Goal: Ask a question: Seek information or help from site administrators or community

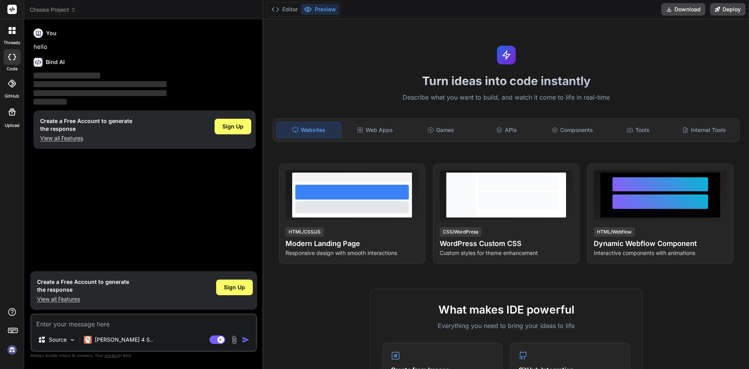
type textarea "x"
type textarea "g"
type textarea "x"
type textarea "gi"
type textarea "x"
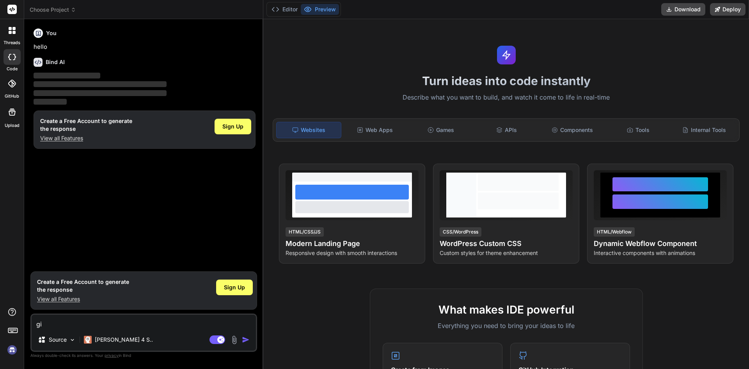
type textarea "giv"
type textarea "x"
type textarea "giv"
type textarea "x"
type textarea "giv"
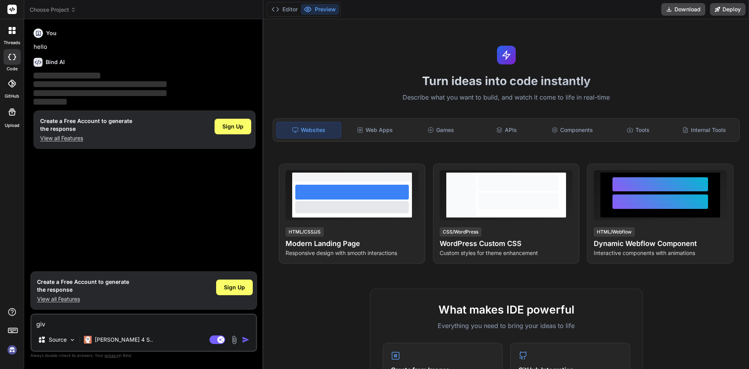
type textarea "x"
type textarea "give"
type textarea "x"
type textarea "give"
type textarea "x"
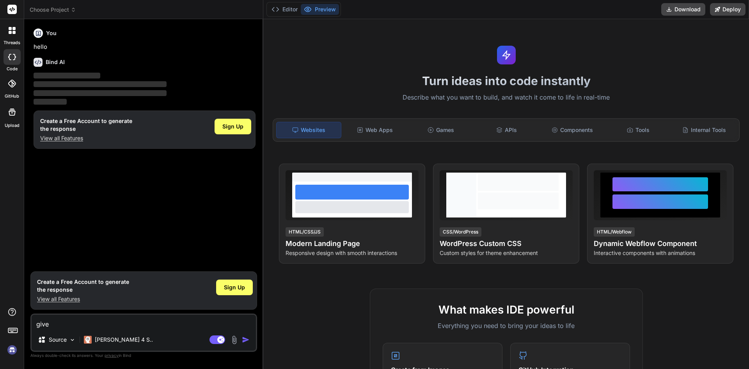
type textarea "give m"
type textarea "x"
type textarea "give me"
type textarea "x"
type textarea "give me"
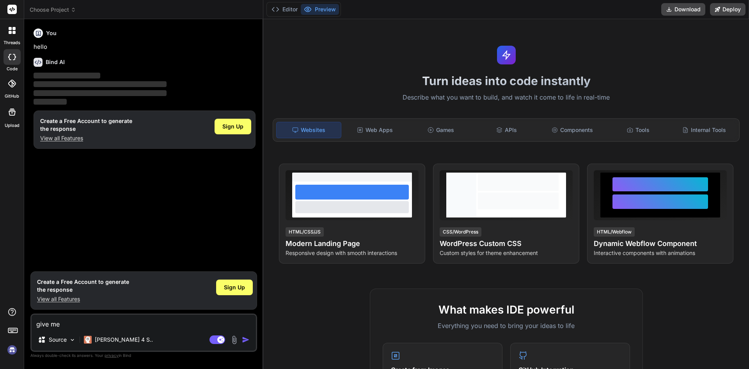
type textarea "x"
type textarea "give me c"
type textarea "x"
type textarea "give me co"
type textarea "x"
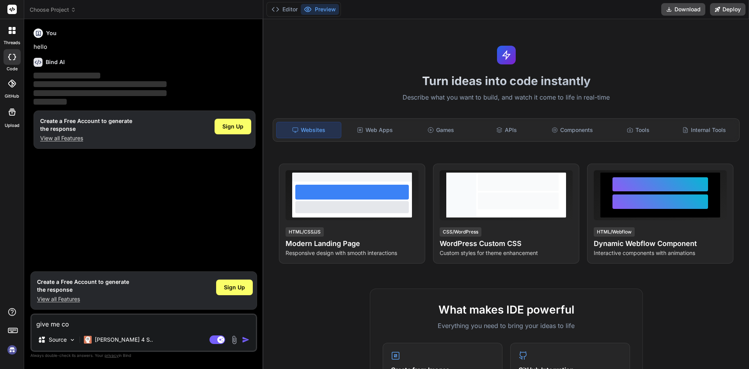
type textarea "give me cod"
type textarea "x"
type textarea "give me code"
type textarea "x"
type textarea "give me code"
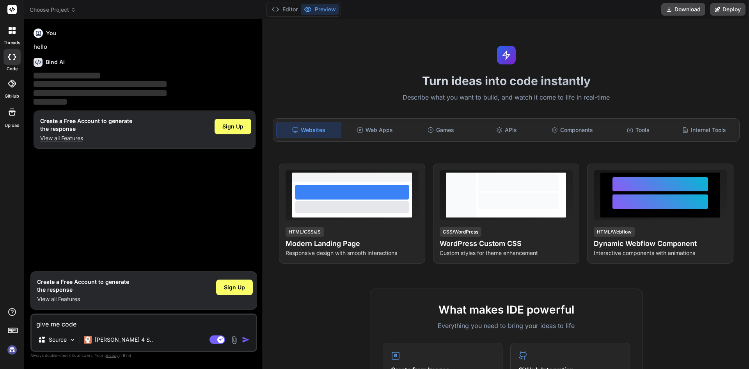
type textarea "x"
type textarea "give me code f"
type textarea "x"
type textarea "give me code fo"
type textarea "x"
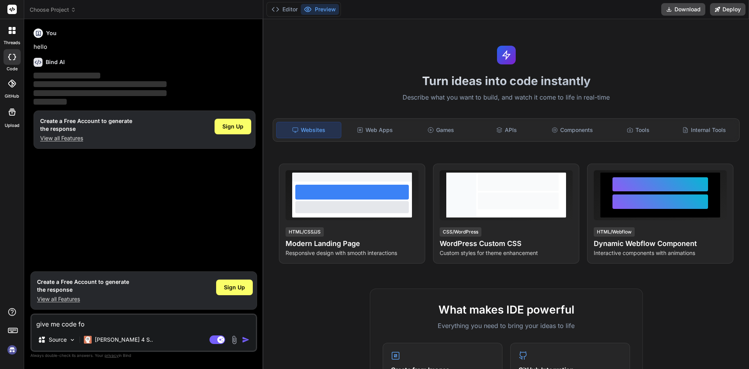
type textarea "give me code for"
type textarea "x"
type textarea "give me code for"
type textarea "x"
type textarea "give me code for i"
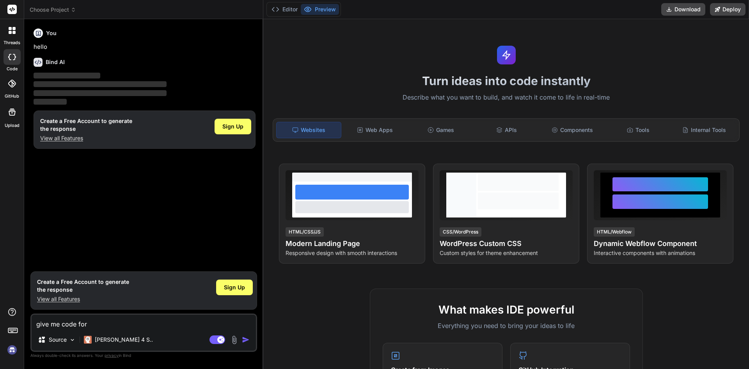
type textarea "x"
type textarea "give me code for in"
type textarea "x"
type textarea "give me code for int"
type textarea "x"
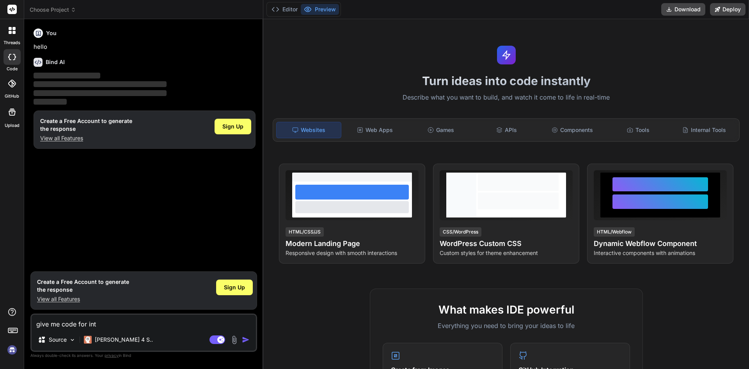
type textarea "give me code for inte"
type textarea "x"
type textarea "give me code for inter"
type textarea "x"
type textarea "give me code for interf"
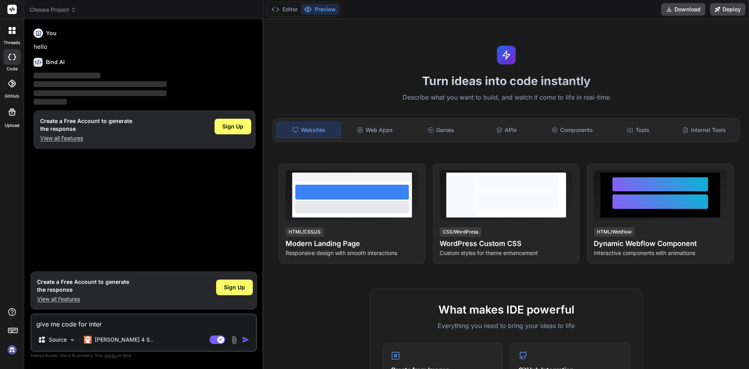
type textarea "x"
type textarea "give me code for interfa"
type textarea "x"
type textarea "give me code for interfac"
type textarea "x"
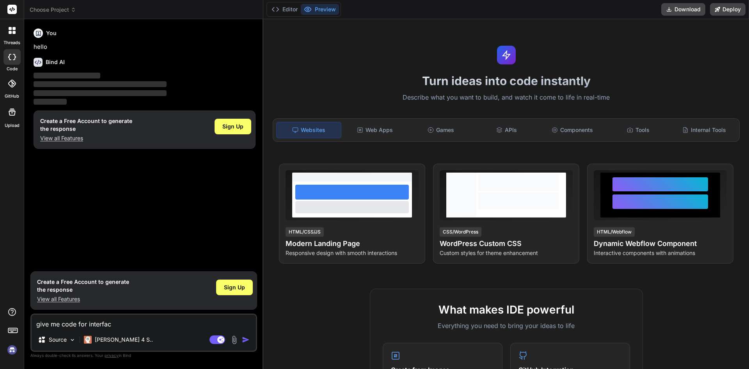
type textarea "give me code for interfaci"
type textarea "x"
type textarea "give me code for interfacin"
type textarea "x"
type textarea "give me code for interfacing"
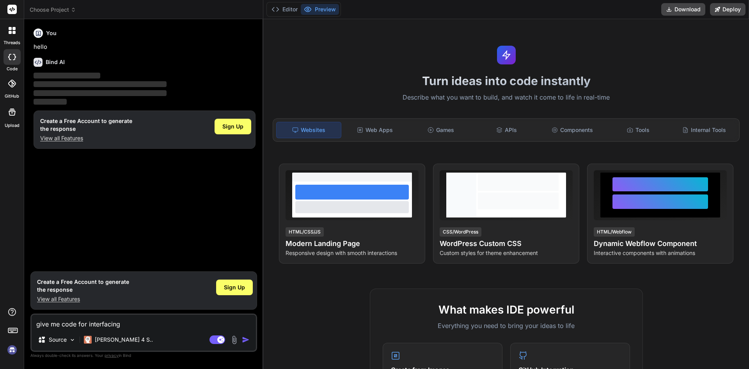
type textarea "x"
type textarea "give me code for interfacing"
type textarea "x"
type textarea "give me code for interfacing a"
type textarea "x"
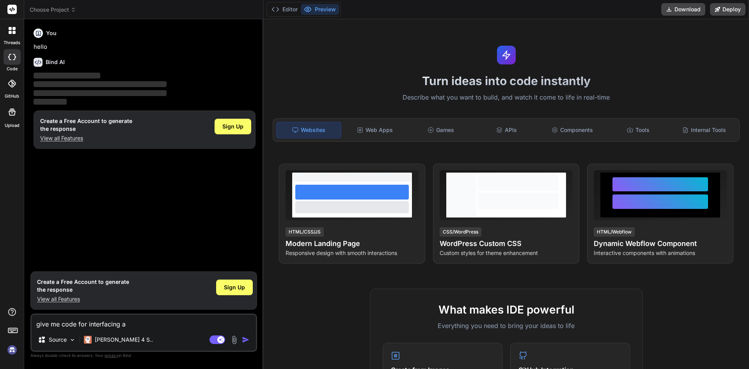
type textarea "give me code for interfacing ar"
type textarea "x"
type textarea "give me code for interfacing ard"
type textarea "x"
type textarea "give me code for interfacing ardu"
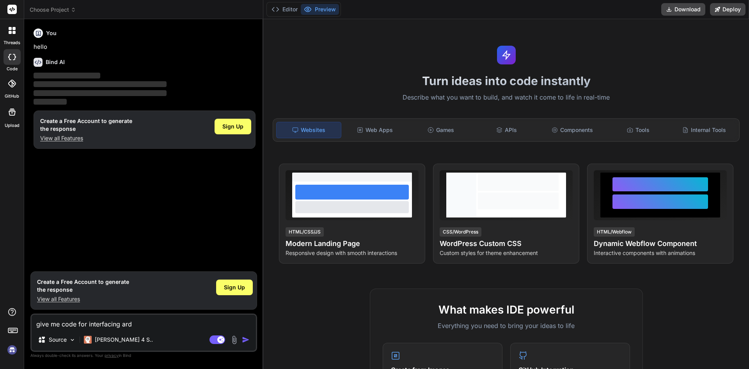
type textarea "x"
type textarea "give me code for interfacing ardui"
type textarea "x"
type textarea "give me code for interfacing arduin"
type textarea "x"
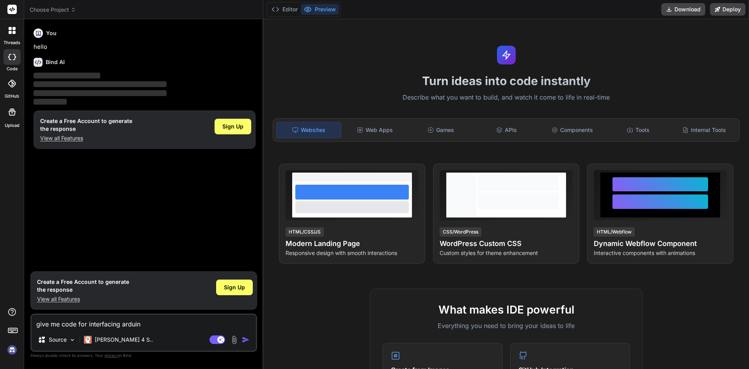
type textarea "give me code for interfacing arduino"
type textarea "x"
type textarea "give me code for interfacing arduino"
type textarea "x"
type textarea "give me code for interfacing arduino w"
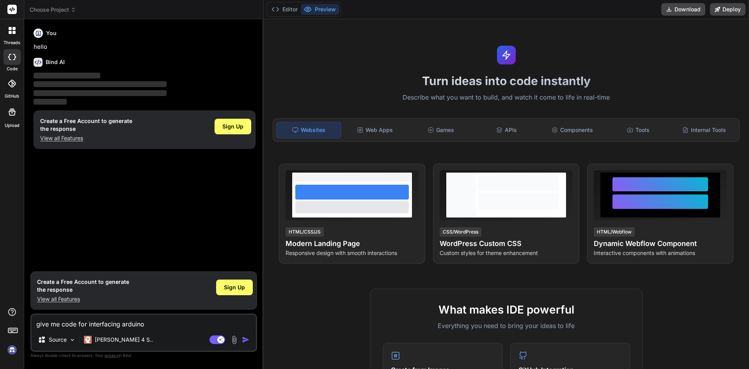
type textarea "x"
type textarea "give me code for interfacing arduino wi"
type textarea "x"
type textarea "give me code for interfacing arduino wit"
type textarea "x"
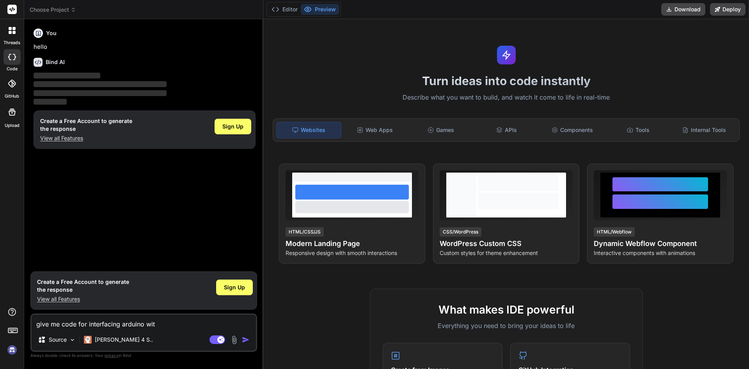
type textarea "give me code for interfacing arduino wit"
type textarea "x"
type textarea "give me code for interfacing arduino wit n"
type textarea "x"
type textarea "give me code for interfacing arduino wit no"
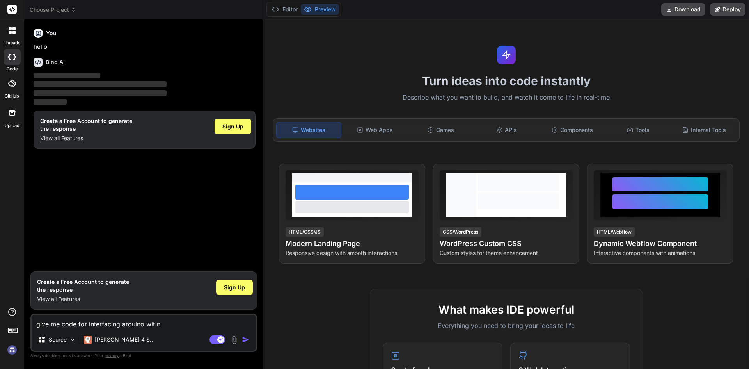
type textarea "x"
type textarea "give me code for interfacing arduino wit nod"
type textarea "x"
type textarea "give me code for interfacing arduino wit node"
type textarea "x"
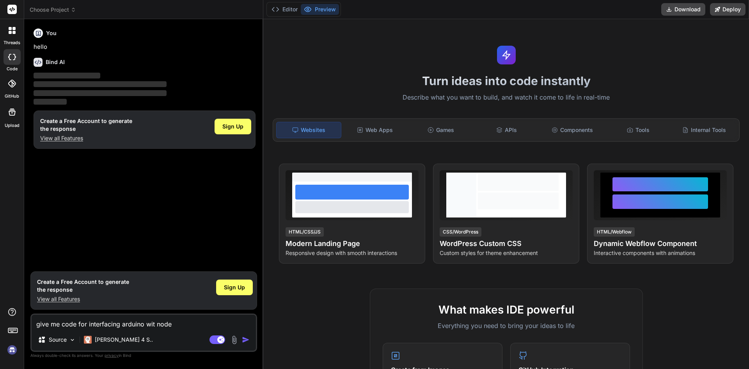
type textarea "give me code for interfacing arduino wit noder"
type textarea "x"
type textarea "give me code for interfacing arduino wit nodere"
type textarea "x"
type textarea "give me code for interfacing arduino wit nodered"
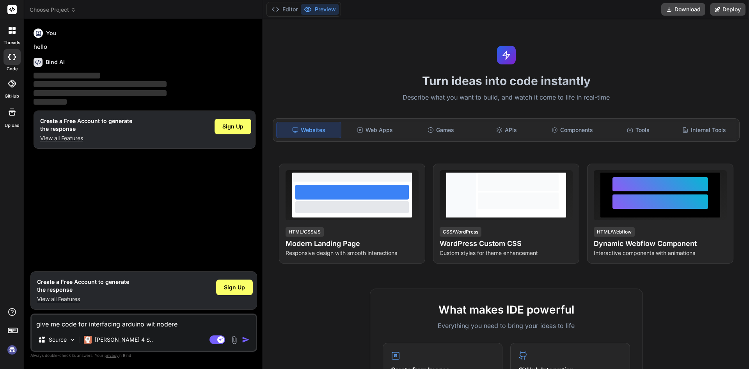
type textarea "x"
type textarea "give me code for interfacing arduino wit nodered"
type textarea "x"
type textarea "give me code for interfacing arduino wit nodered a"
type textarea "x"
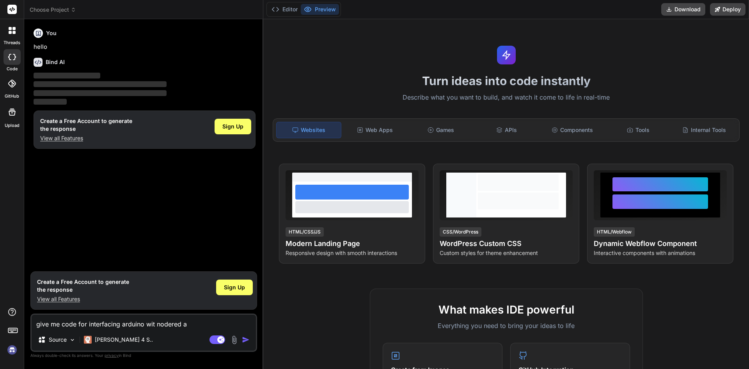
type textarea "give me code for interfacing arduino wit nodered an"
type textarea "x"
type textarea "give me code for interfacing arduino wit nodered and"
type textarea "x"
type textarea "give me code for interfacing arduino wit nodered and"
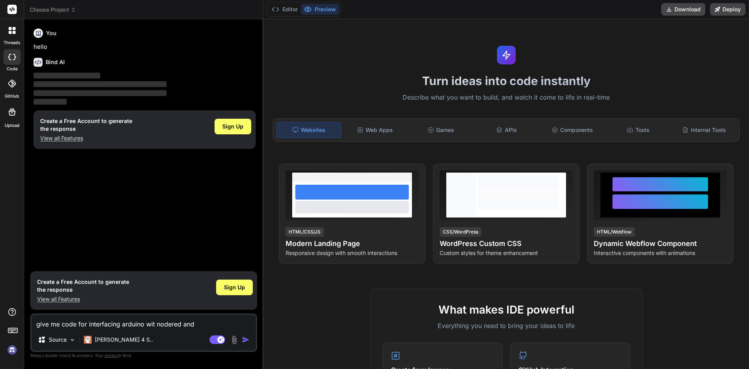
type textarea "x"
type textarea "give me code for interfacing arduino wit nodered and a"
type textarea "x"
type textarea "give me code for interfacing arduino wit nodered and al"
type textarea "x"
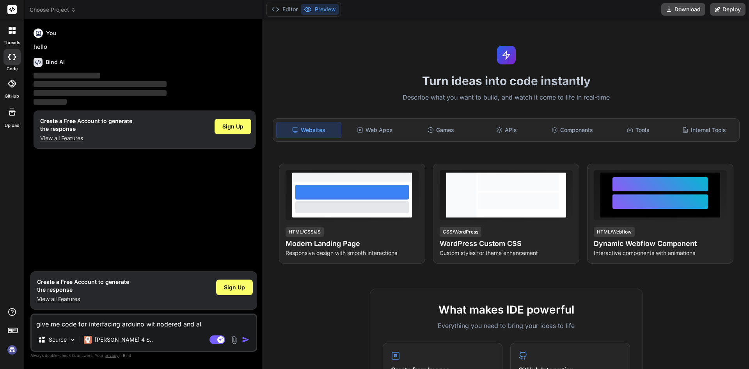
type textarea "give me code for interfacing arduino wit nodered and als"
type textarea "x"
type textarea "give me code for interfacing arduino wit nodered and also"
type textarea "x"
type textarea "give me code for interfacing arduino wit nodered and also"
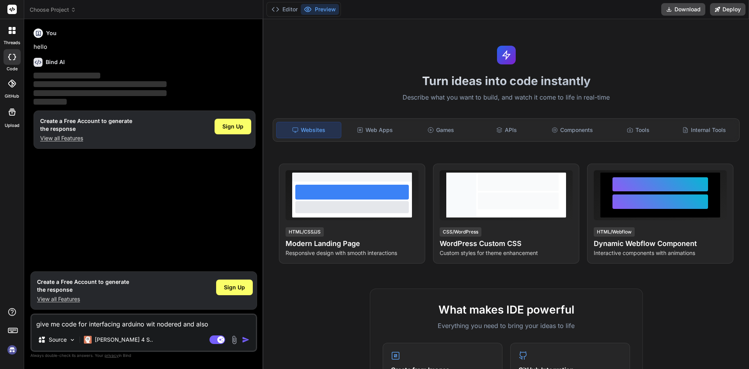
type textarea "x"
type textarea "give me code for interfacing arduino wit nodered and also e"
type textarea "x"
type textarea "give me code for interfacing arduino wit nodered and also ex"
type textarea "x"
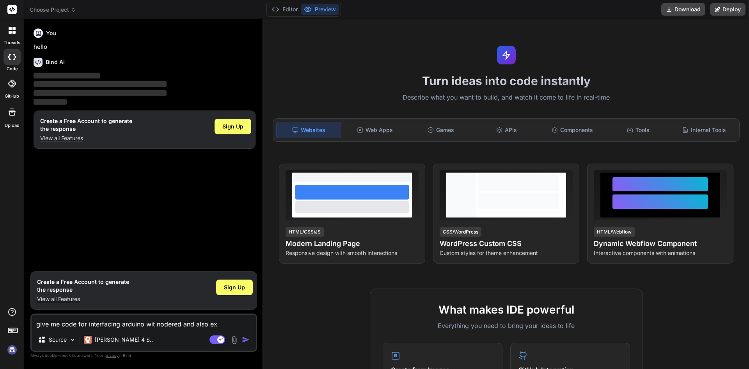
type textarea "give me code for interfacing arduino wit nodered and also exp"
type textarea "x"
type textarea "give me code for interfacing arduino wit nodered and also expl"
type textarea "x"
type textarea "give me code for interfacing arduino wit nodered and also expla"
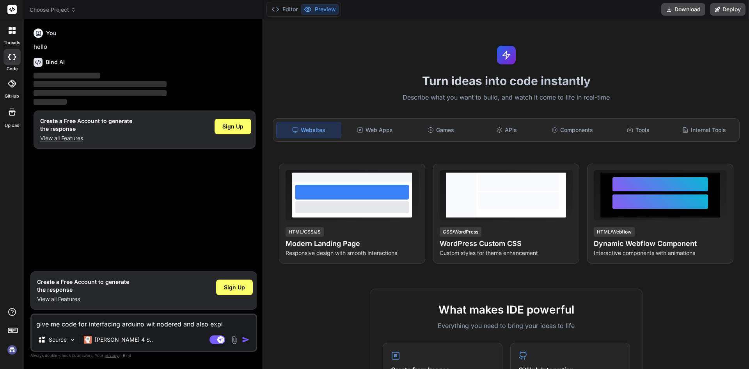
type textarea "x"
type textarea "give me code for interfacing arduino wit nodered and also explai"
type textarea "x"
type textarea "give me code for interfacing arduino wit nodered and also explain"
type textarea "x"
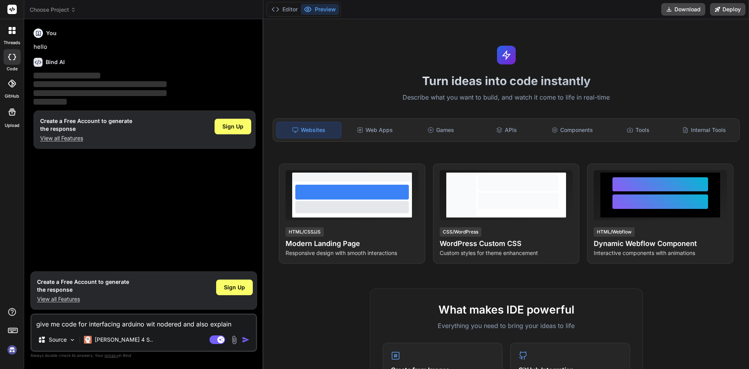
type textarea "give me code for interfacing arduino wit nodered and also explain"
type textarea "x"
type textarea "give me code for interfacing arduino wit nodered and also explain s"
type textarea "x"
type textarea "give me code for interfacing arduino wit nodered and also explain st"
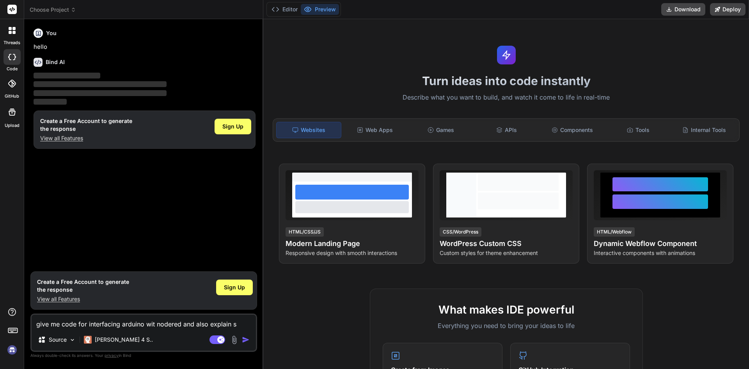
type textarea "x"
type textarea "give me code for interfacing arduino wit nodered and also explain ste"
type textarea "x"
type textarea "give me code for interfacing arduino wit nodered and also explain step"
type textarea "x"
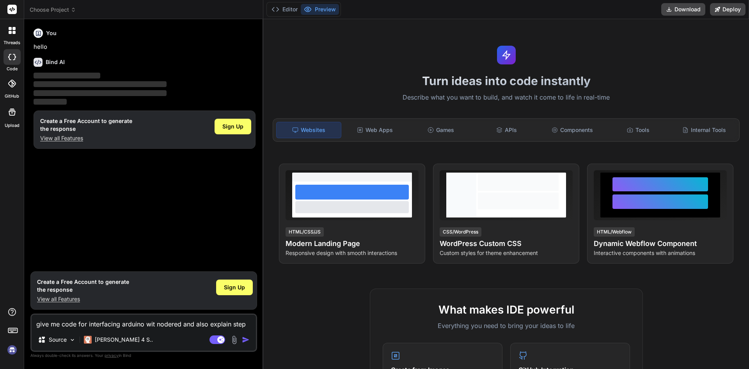
type textarea "give me code for interfacing arduino wit nodered and also explain step"
type textarea "x"
type textarea "give me code for interfacing arduino wit nodered and also explain step b"
type textarea "x"
type textarea "give me code for interfacing arduino wit nodered and also explain step by"
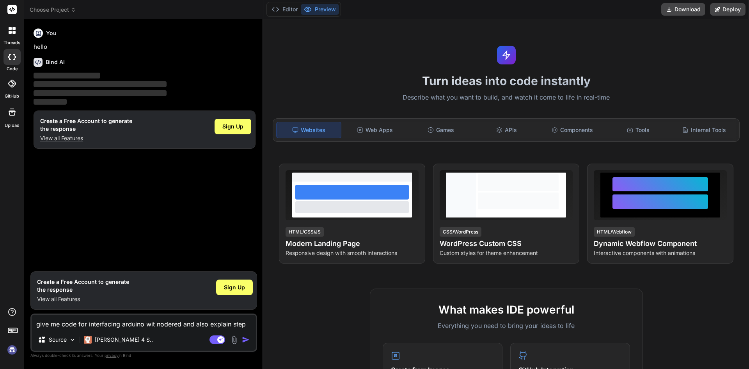
type textarea "x"
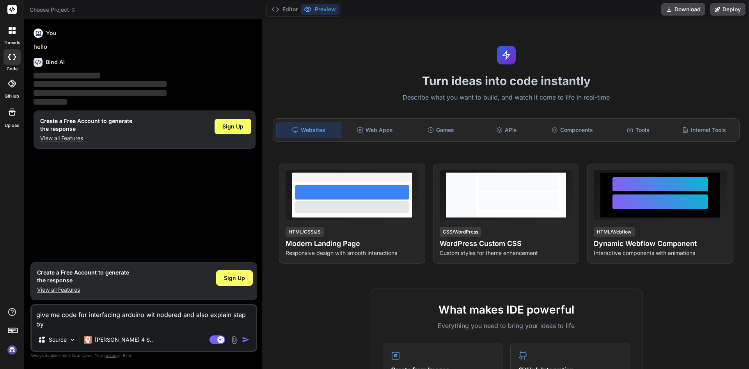
type textarea "give me code for interfacing arduino wit nodered and also explain step by"
type textarea "x"
type textarea "give me code for interfacing arduino wit nodered and also explain step by s"
type textarea "x"
type textarea "give me code for interfacing arduino wit nodered and also explain step by [PERS…"
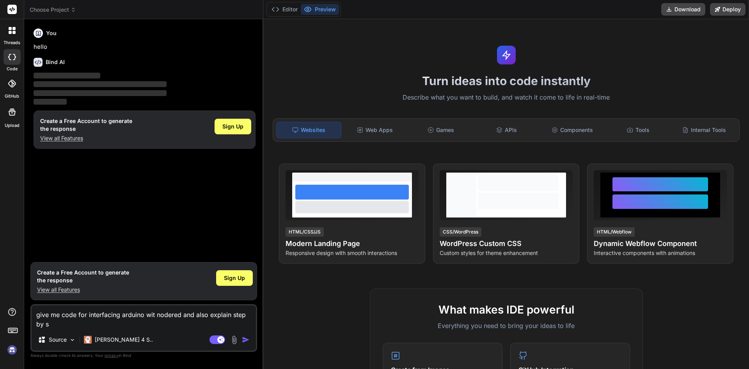
type textarea "x"
type textarea "give me code for interfacing arduino wit nodered and also explain step by ste"
type textarea "x"
type textarea "give me code for interfacing arduino wit nodered and also explain step by step"
type textarea "x"
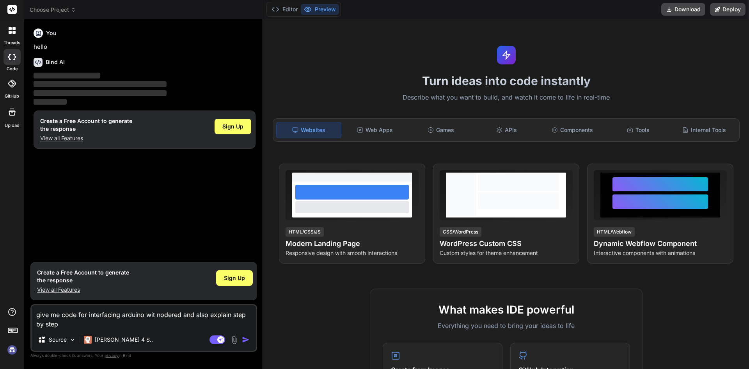
type textarea "give me code for interfacing arduino wit nodered and also explain step by step"
type textarea "x"
type textarea "give me code for interfacing arduino wit nodered and also explain step by step w"
type textarea "x"
type textarea "give me code for interfacing arduino wit nodered and also explain step by step …"
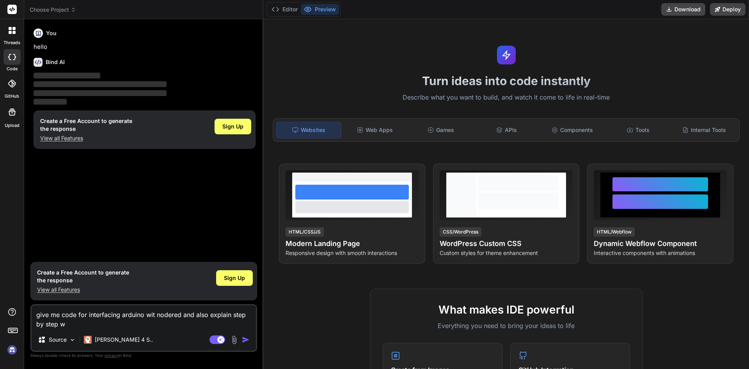
type textarea "x"
type textarea "give me code for interfacing arduino wit nodered and also explain step by step …"
type textarea "x"
type textarea "give me code for interfacing arduino wit nodered and also explain step by step …"
type textarea "x"
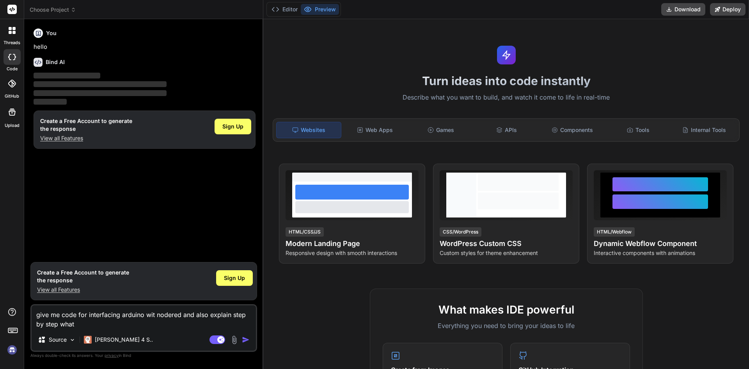
type textarea "give me code for interfacing arduino wit nodered and also explain step by step …"
type textarea "x"
type textarea "give me code for interfacing arduino wit nodered and also explain step by step …"
type textarea "x"
type textarea "give me code for interfacing arduino wit nodered and also explain step by step …"
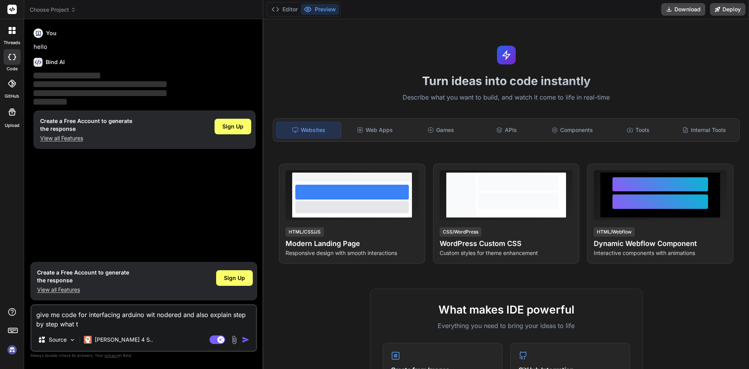
type textarea "x"
type textarea "give me code for interfacing arduino wit nodered and also explain step by step …"
type textarea "x"
type textarea "give me code for interfacing arduino wit nodered and also explain step by step …"
type textarea "x"
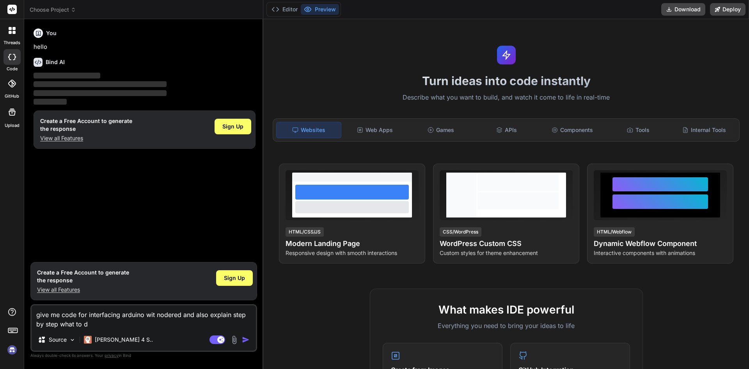
type textarea "give me code for interfacing arduino wit nodered and also explain step by step …"
type textarea "x"
type textarea "give me code for interfacing arduino wit nodered and also explain step by step …"
type textarea "x"
type textarea "give me code for interfacing arduino wit nodered and also explain step by step …"
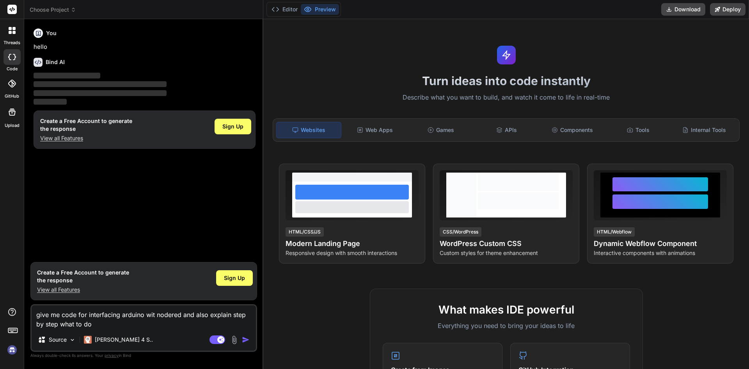
type textarea "x"
type textarea "give me code for interfacing arduino wit nodered and also explain step by step …"
type textarea "x"
type textarea "give me code for interfacing arduino wit nodered and also explain step by step …"
type textarea "x"
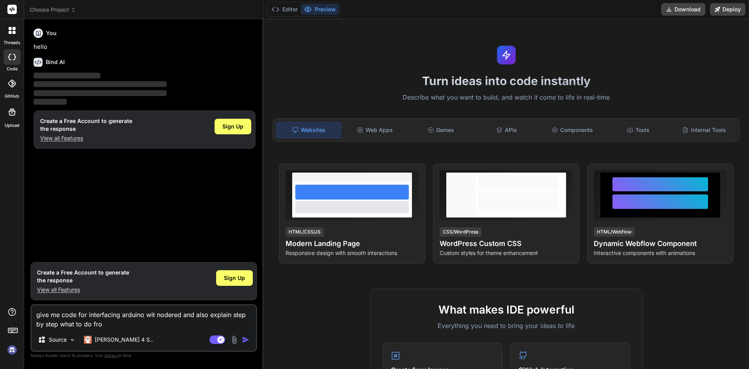
type textarea "give me code for interfacing arduino wit nodered and also explain step by step …"
type textarea "x"
type textarea "give me code for interfacing arduino wit nodered and also explain step by step …"
type textarea "x"
type textarea "give me code for interfacing arduino wit nodered and also explain step by step …"
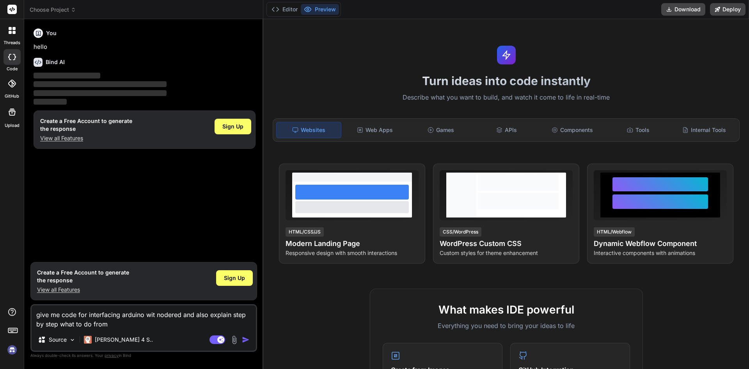
type textarea "x"
type textarea "give me code for interfacing arduino wit nodered and also explain step by step …"
type textarea "x"
type textarea "give me code for interfacing arduino wit nodered and also explain step by step …"
click at [243, 337] on img "button" at bounding box center [246, 339] width 8 height 8
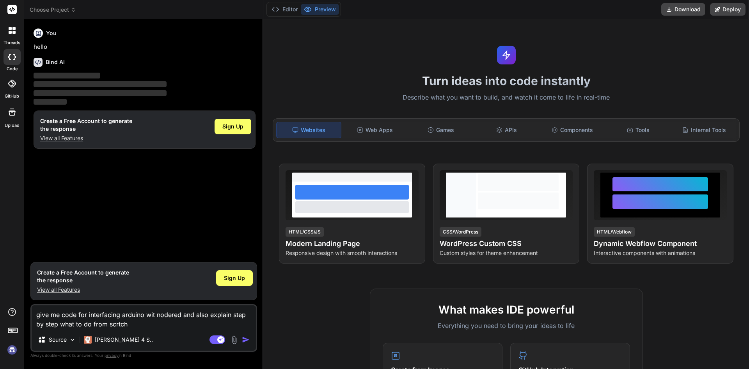
click at [191, 325] on textarea "give me code for interfacing arduino wit nodered and also explain step by step …" at bounding box center [144, 316] width 224 height 23
click at [151, 326] on textarea "give me code for interfacing arduino wit nodered and also explain step by step …" at bounding box center [144, 316] width 224 height 23
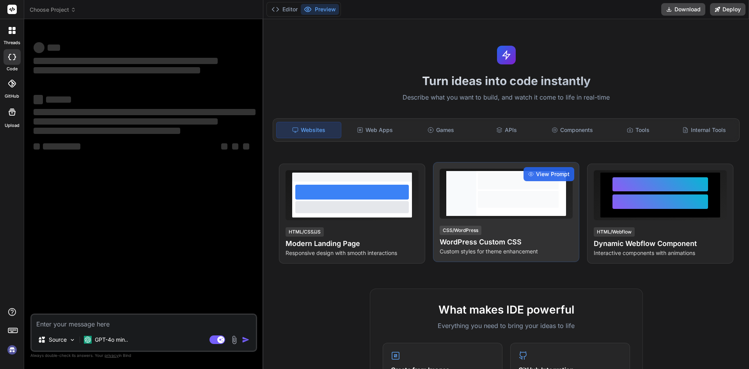
type textarea "x"
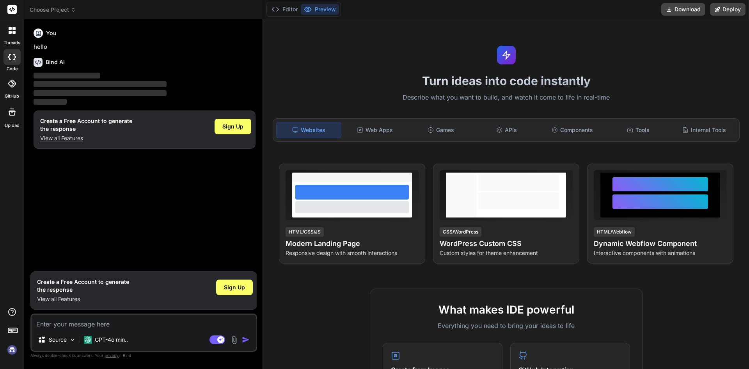
type textarea "give me code for interfacing arduino wit nodered and also explain step by step …"
type textarea "x"
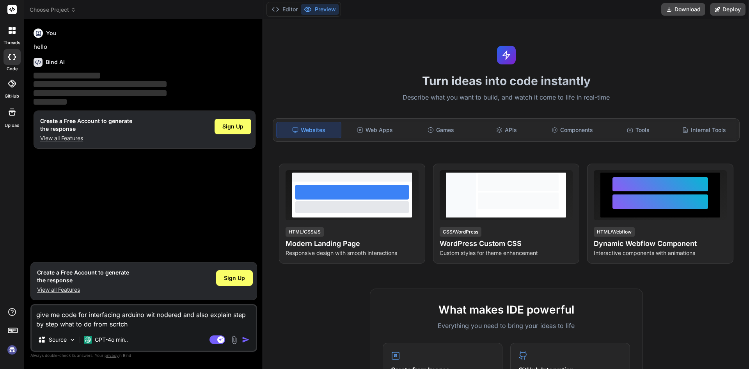
type textarea "give me code for interfacing arduino wit nodered and also explain step by step …"
click at [244, 335] on img "button" at bounding box center [246, 339] width 8 height 8
click at [241, 339] on div "Agent Mode. When this toggle is activated, AI automatically makes decisions, re…" at bounding box center [230, 339] width 45 height 9
